Goal: Task Accomplishment & Management: Manage account settings

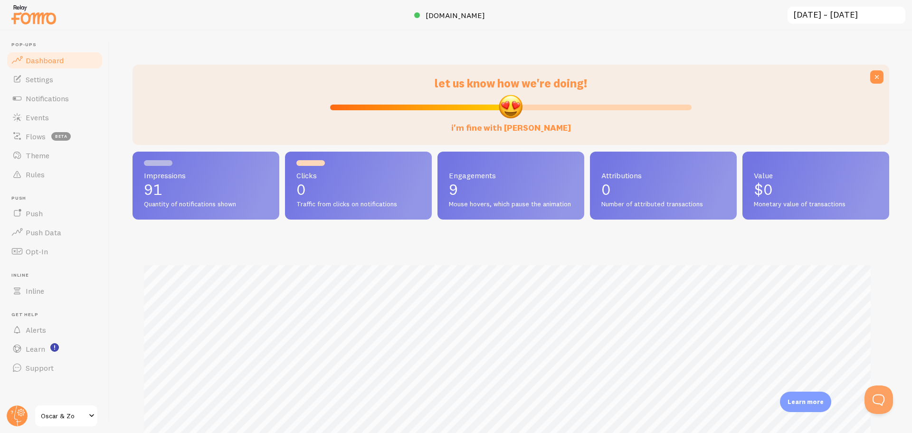
click at [294, 19] on div at bounding box center [456, 15] width 912 height 30
click at [25, 72] on link "Settings" at bounding box center [55, 79] width 98 height 19
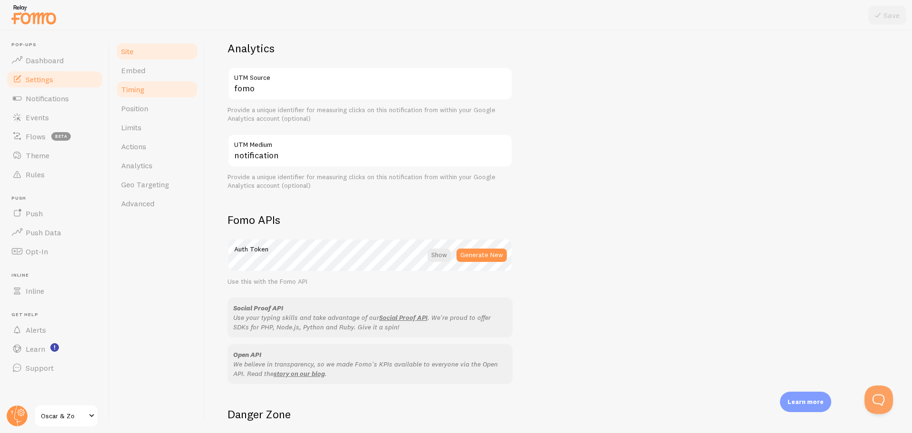
scroll to position [380, 0]
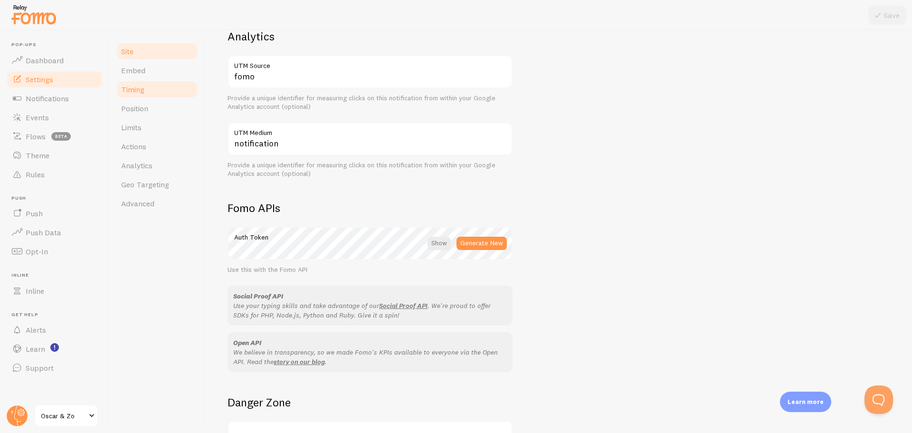
click at [136, 85] on span "Timing" at bounding box center [132, 89] width 23 height 9
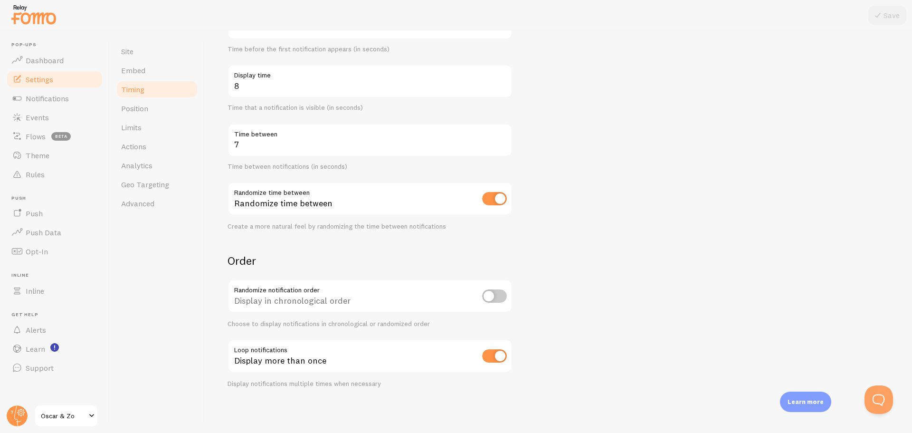
scroll to position [82, 0]
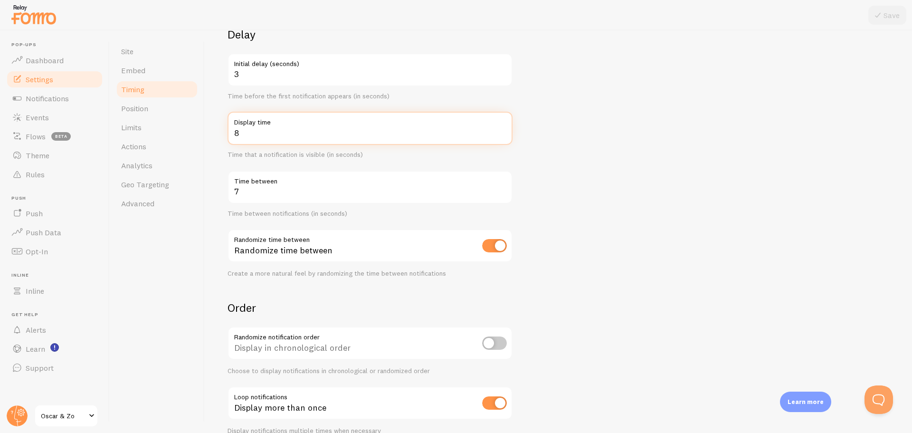
click at [268, 133] on input "8" at bounding box center [369, 128] width 285 height 33
type input "9"
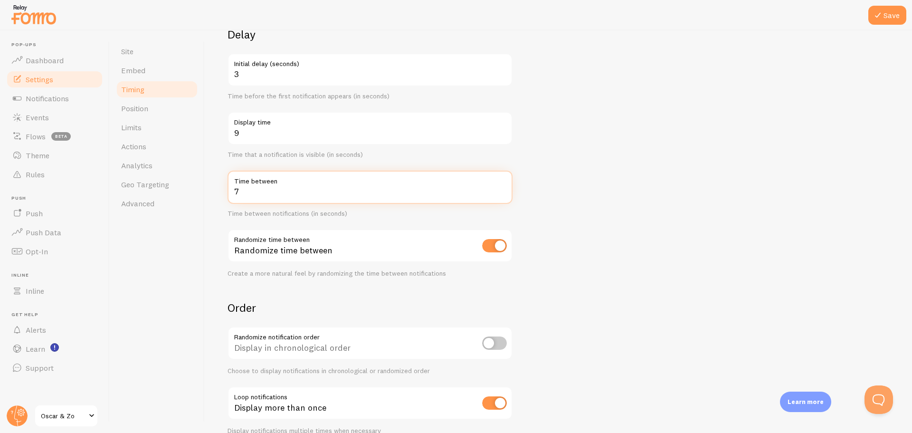
click at [264, 196] on input "7" at bounding box center [369, 187] width 285 height 33
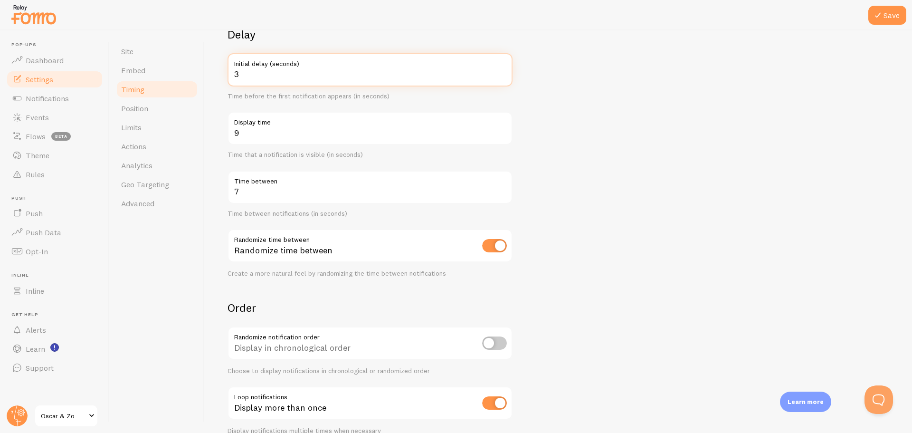
click at [260, 70] on input "3" at bounding box center [369, 69] width 285 height 33
type input "5"
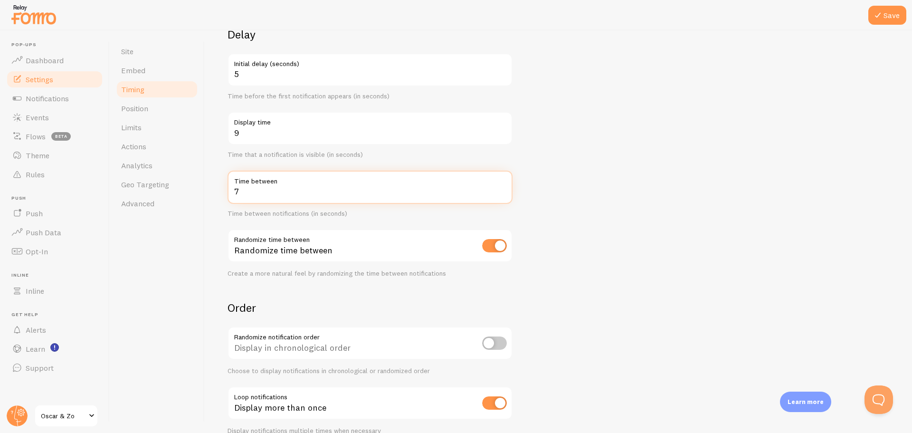
click at [257, 189] on input "7" at bounding box center [369, 187] width 285 height 33
type input "10"
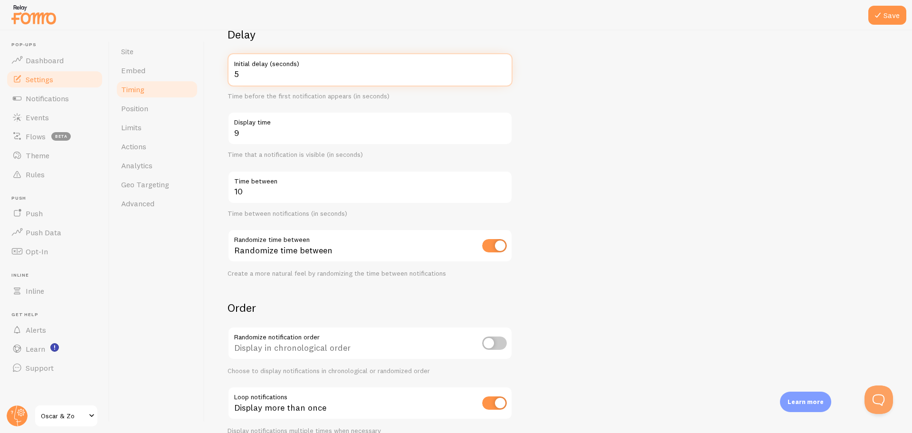
click at [265, 72] on input "5" at bounding box center [369, 69] width 285 height 33
type input "7"
click at [615, 122] on form "Delay 7 Initial delay (seconds) Time before the first notification appears (in …" at bounding box center [558, 230] width 662 height 407
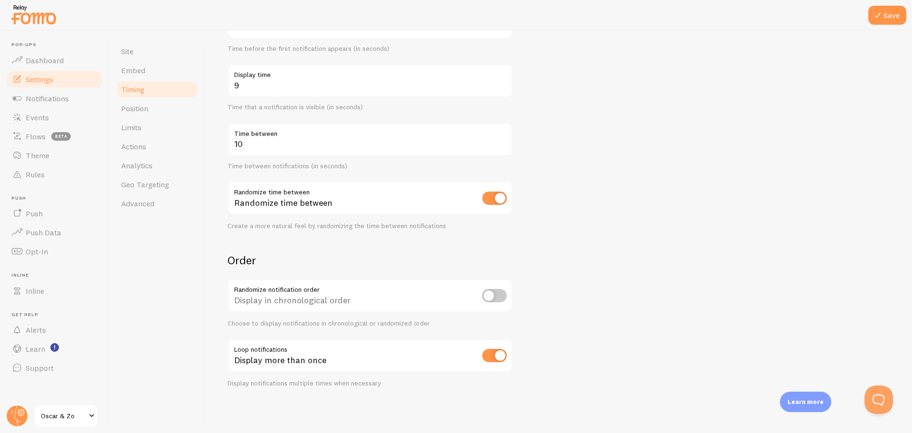
scroll to position [0, 0]
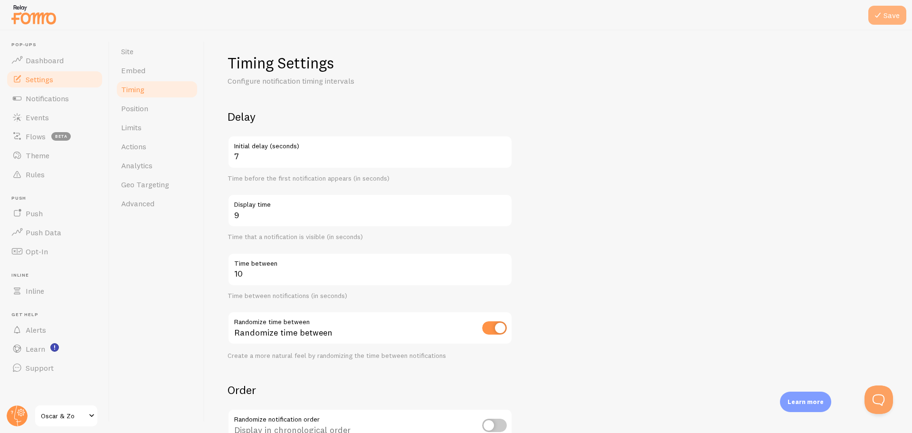
click at [891, 17] on button "Save" at bounding box center [887, 15] width 38 height 19
click at [135, 101] on link "Position" at bounding box center [156, 108] width 83 height 19
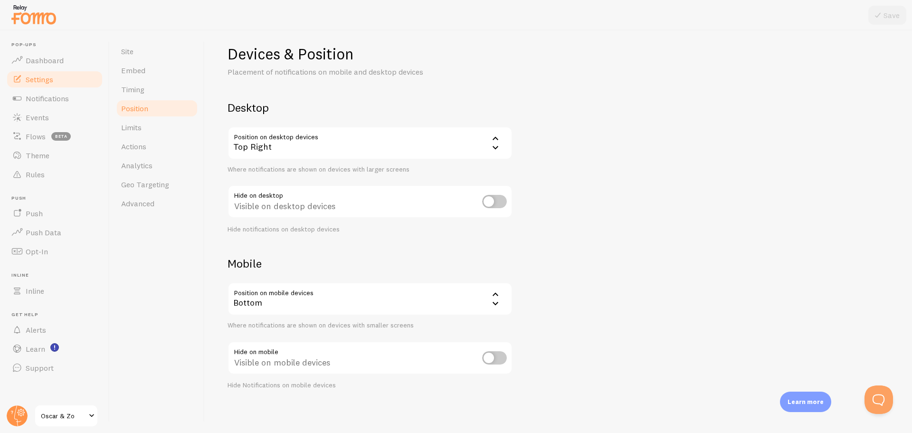
scroll to position [11, 0]
click at [154, 125] on link "Limits" at bounding box center [156, 127] width 83 height 19
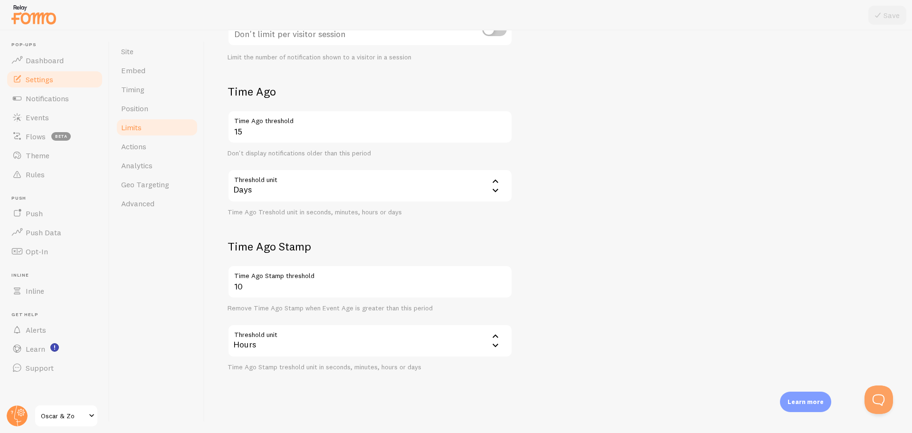
scroll to position [183, 0]
click at [161, 147] on link "Actions" at bounding box center [156, 146] width 83 height 19
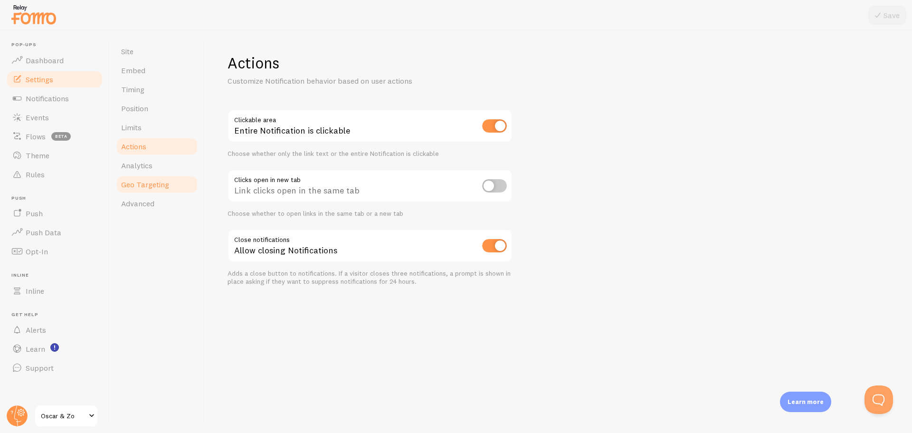
click at [158, 175] on link "Geo Targeting" at bounding box center [156, 184] width 83 height 19
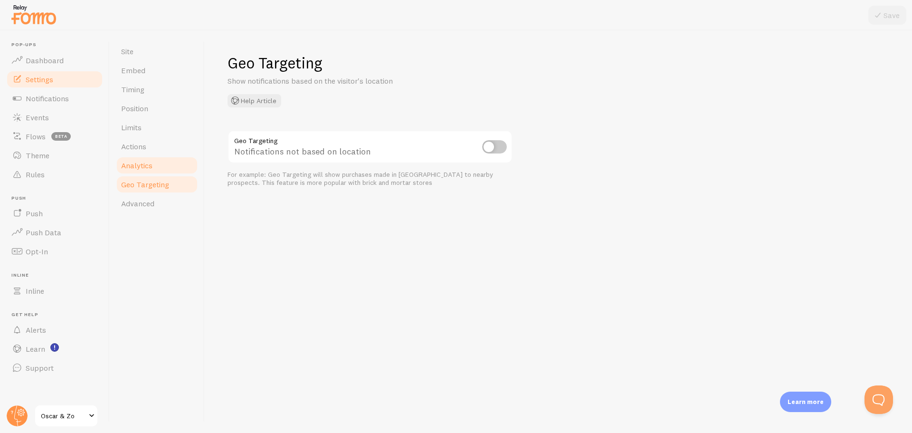
click at [158, 172] on link "Analytics" at bounding box center [156, 165] width 83 height 19
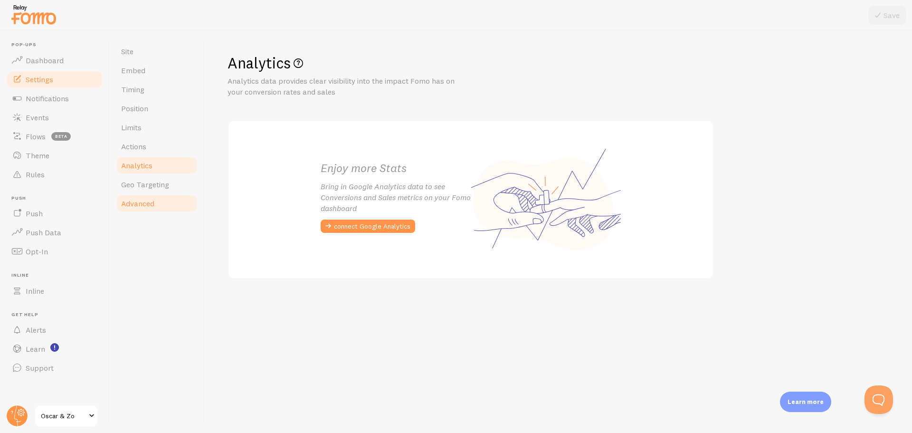
click at [149, 206] on span "Advanced" at bounding box center [137, 203] width 33 height 9
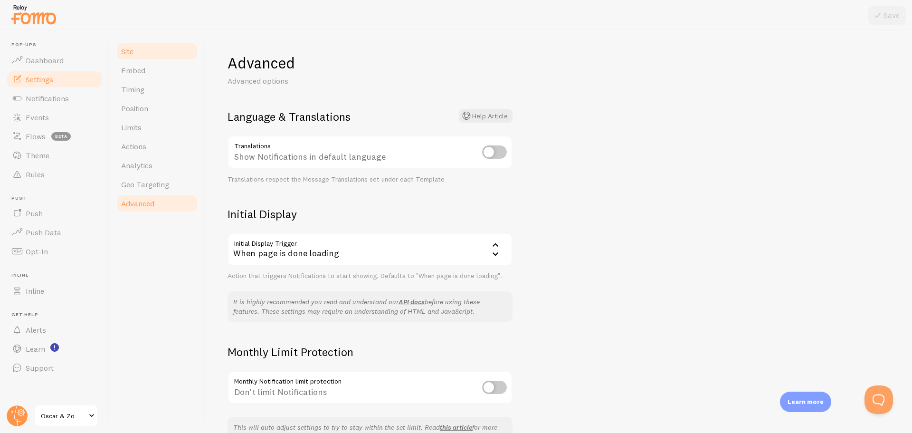
click at [135, 48] on link "Site" at bounding box center [156, 51] width 83 height 19
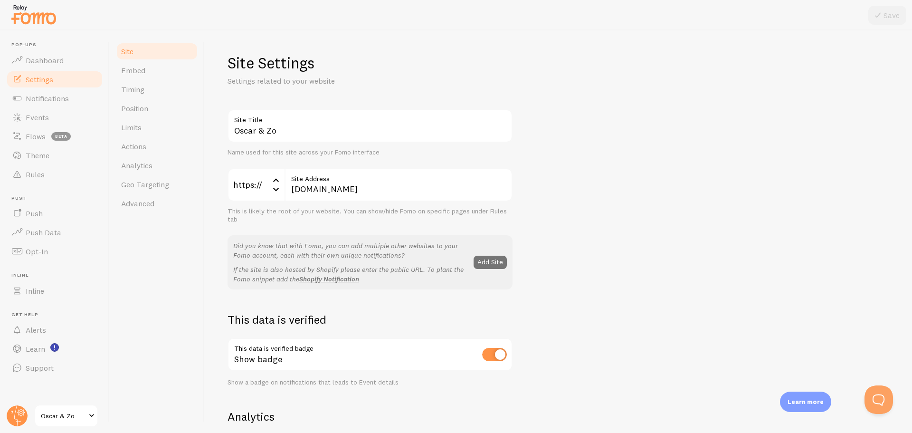
click at [763, 137] on div "Oscar & Zo Site Title Name used for this site across your Fomo interface https:…" at bounding box center [558, 430] width 662 height 643
